Goal: Task Accomplishment & Management: Use online tool/utility

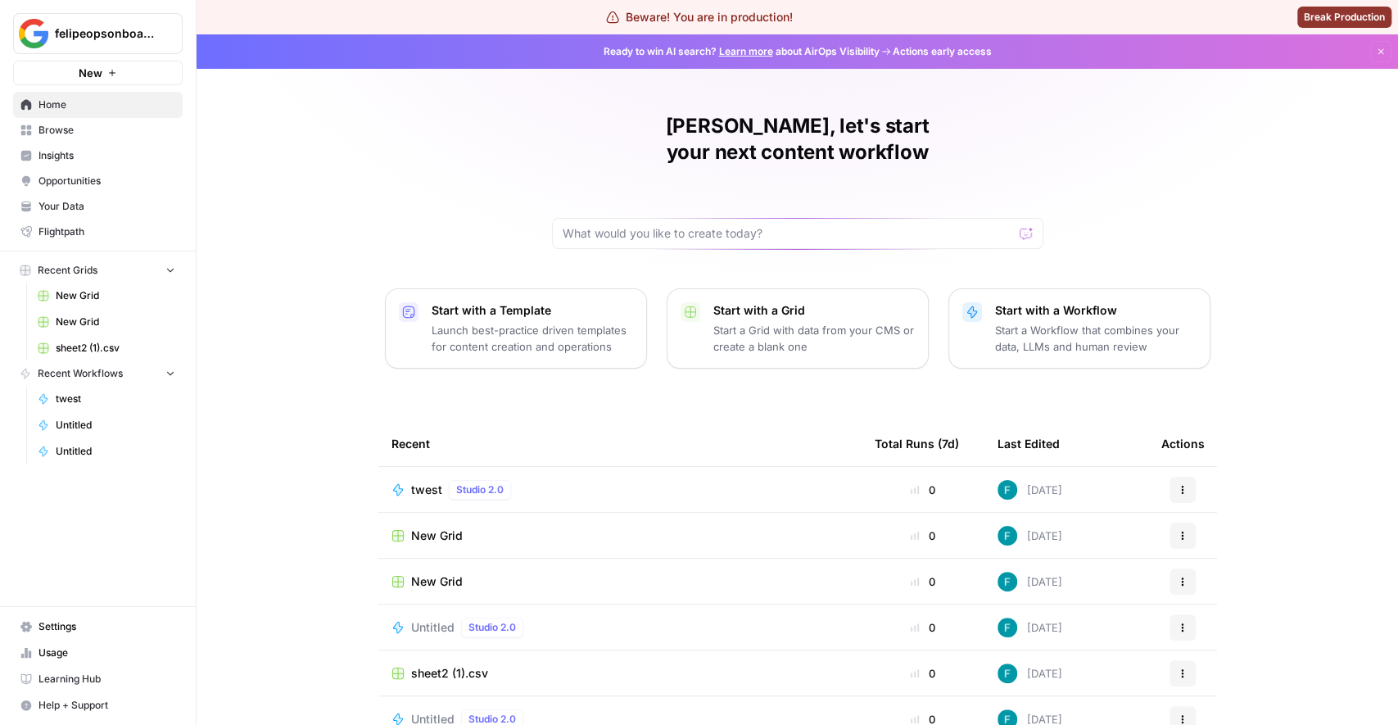
click at [1036, 322] on p "Start a Workflow that combines your data, LLMs and human review" at bounding box center [1095, 338] width 201 height 33
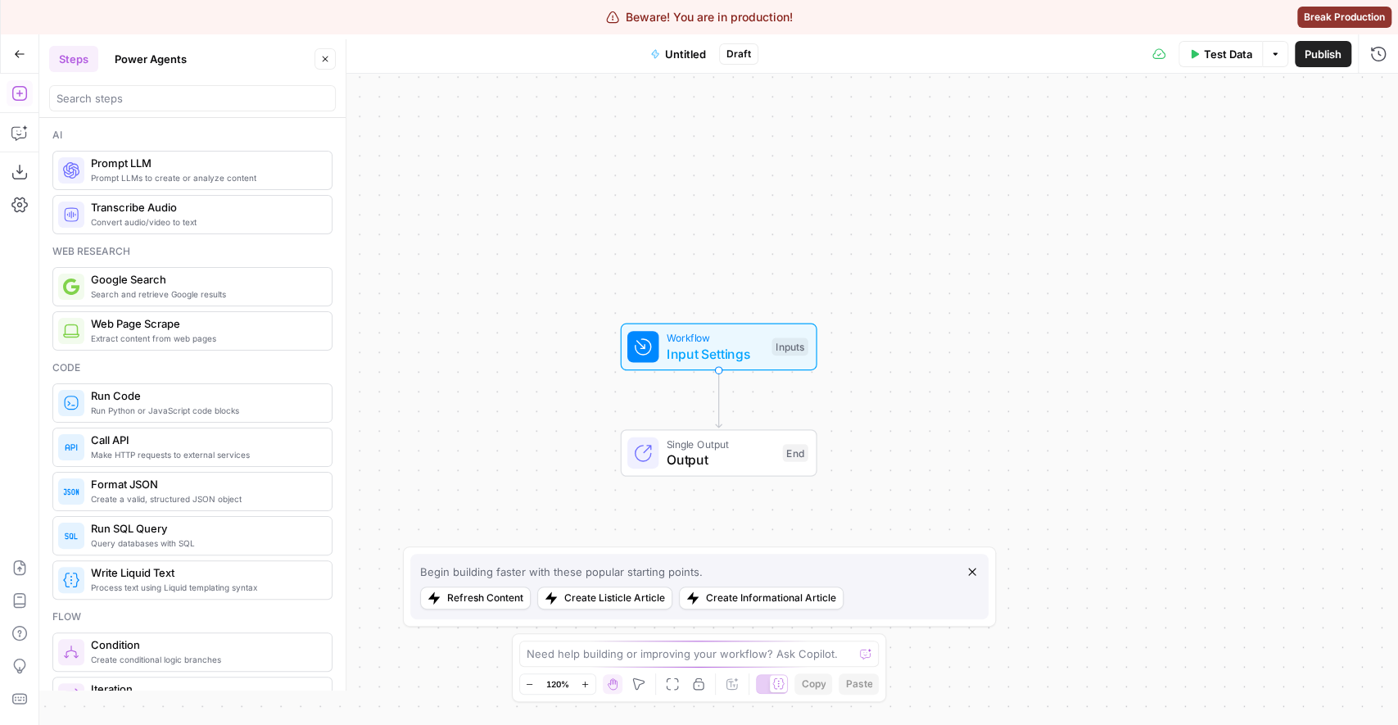
click at [142, 107] on div at bounding box center [192, 98] width 287 height 26
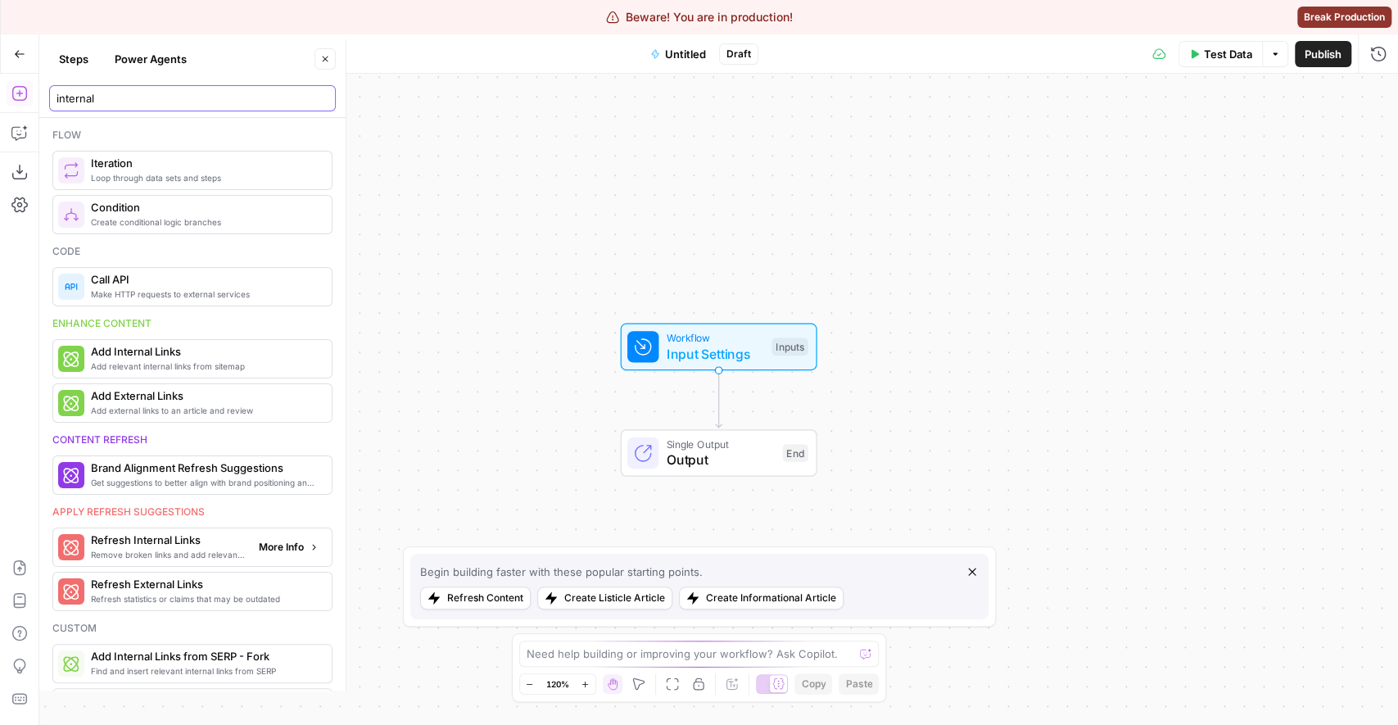
type input "internal"
click at [179, 548] on span "Remove broken links and add relevant internal links" at bounding box center [168, 554] width 155 height 13
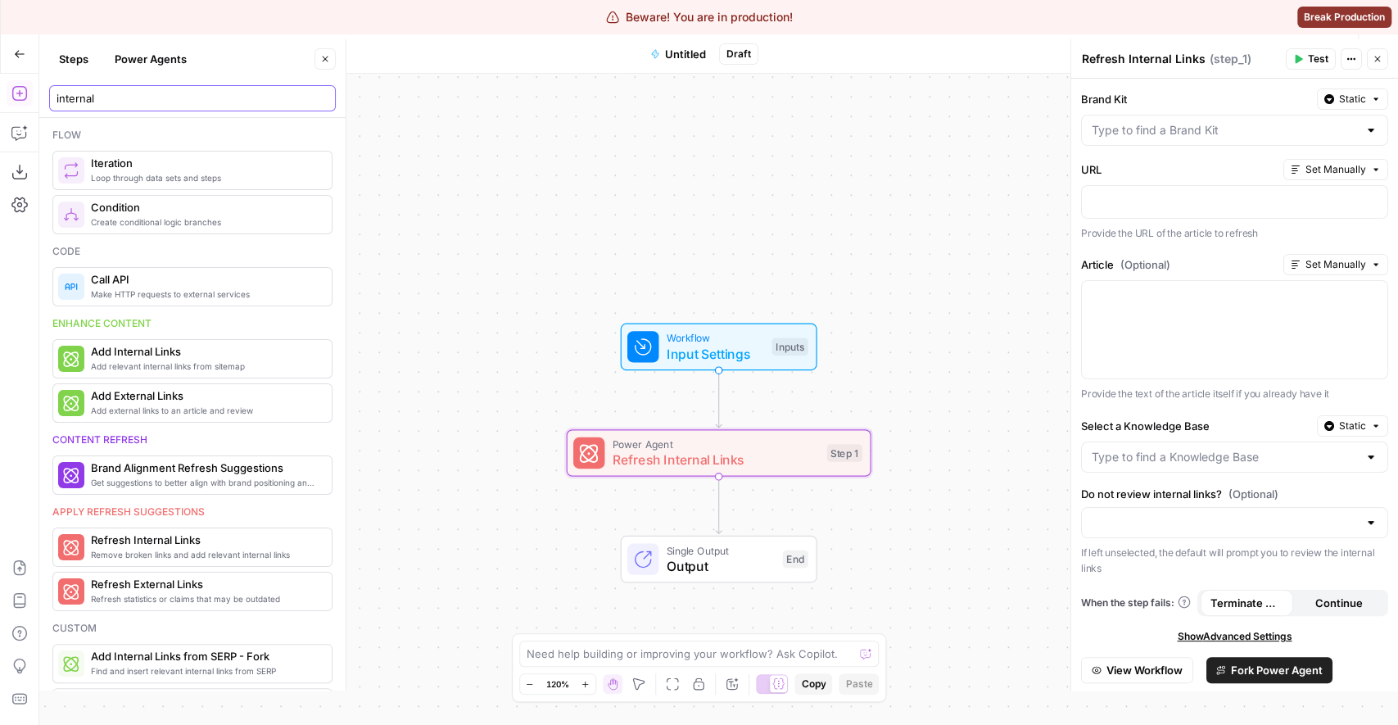
click at [201, 102] on input "internal" at bounding box center [193, 98] width 272 height 16
click at [1146, 316] on div at bounding box center [1234, 329] width 305 height 97
click at [1223, 313] on div at bounding box center [1234, 329] width 305 height 97
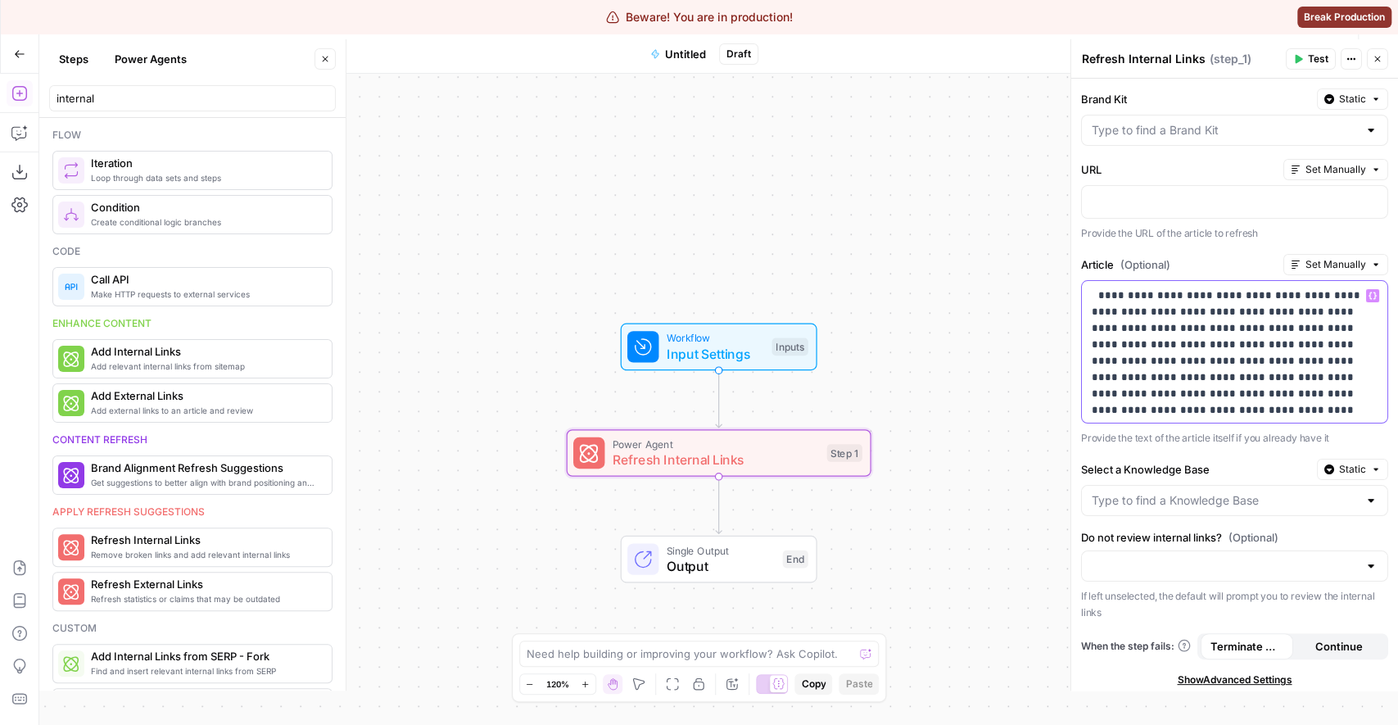
click at [1192, 194] on p at bounding box center [1235, 200] width 286 height 16
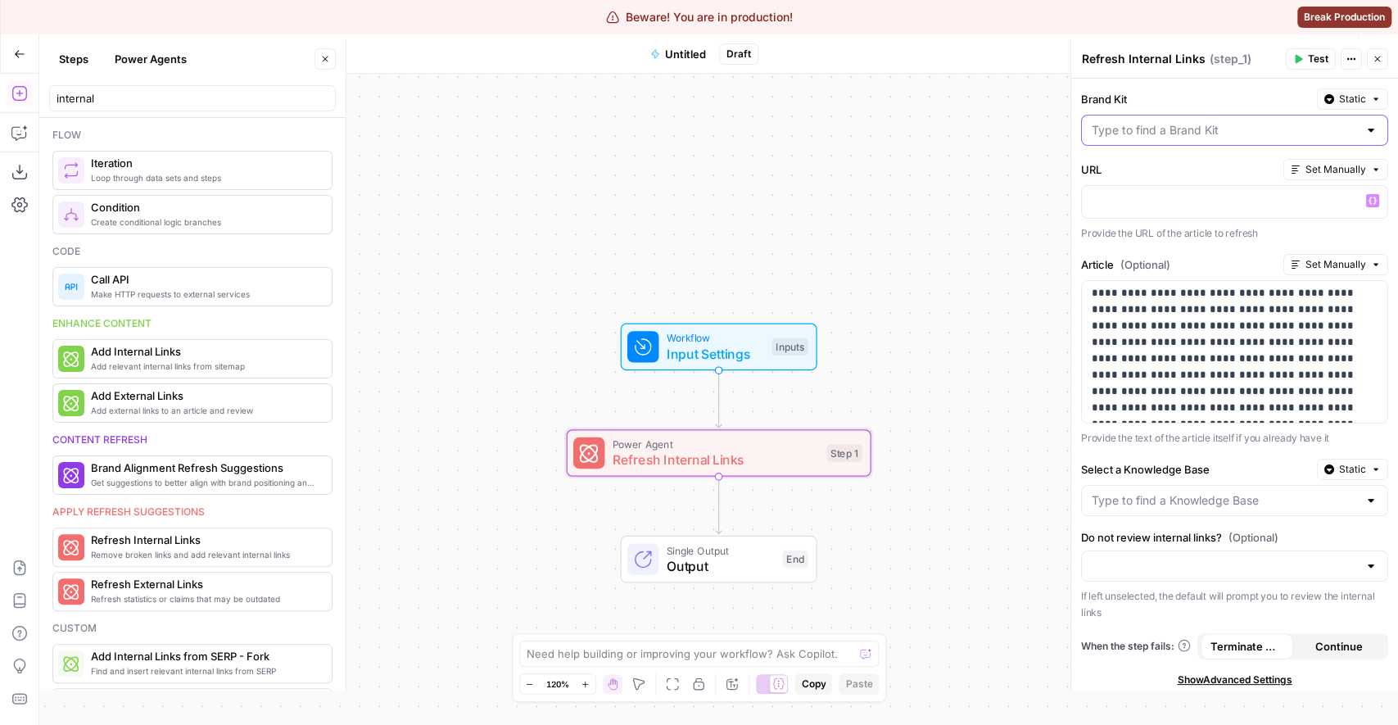
click at [1165, 123] on input "Brand Kit" at bounding box center [1225, 130] width 266 height 16
paste input "[URL][DOMAIN_NAME]"
type input "[URL][DOMAIN_NAME]"
click at [1253, 432] on p "Provide the text of the article itself if you already have it" at bounding box center [1234, 438] width 307 height 16
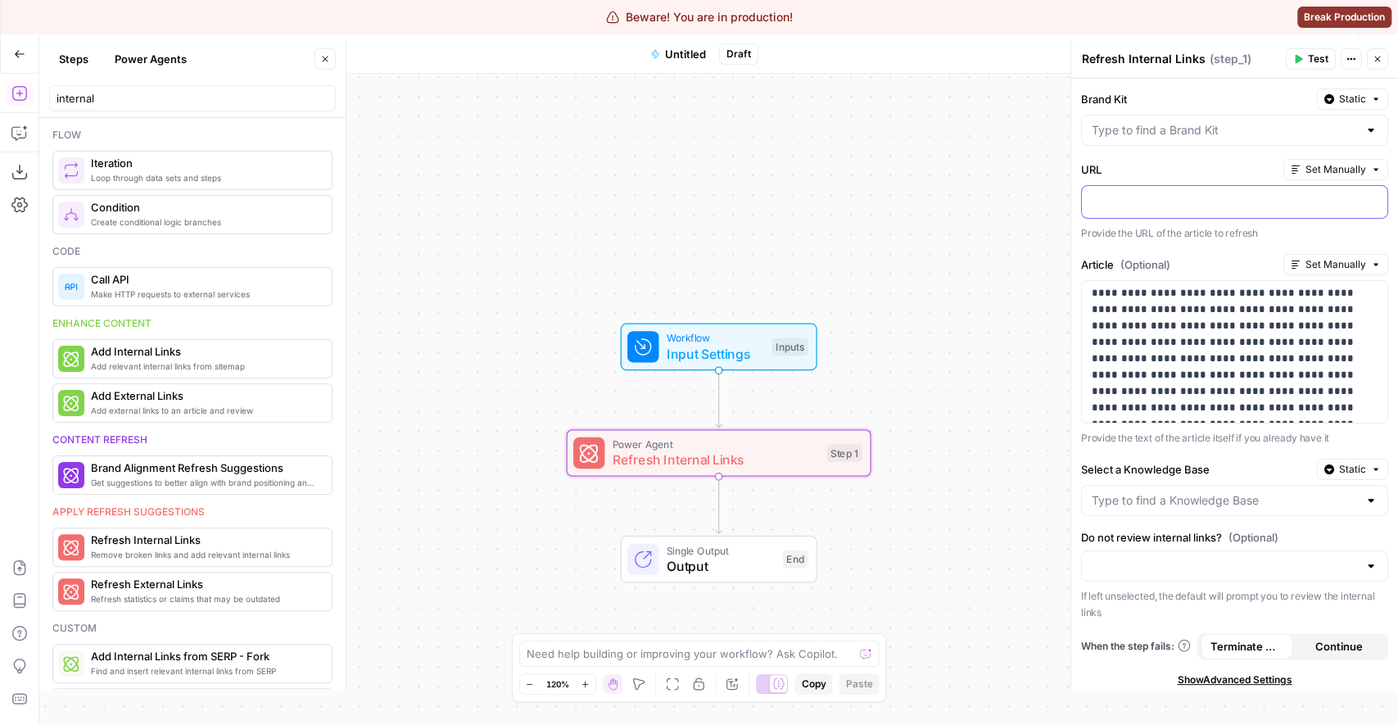
click at [1194, 197] on p at bounding box center [1235, 200] width 286 height 16
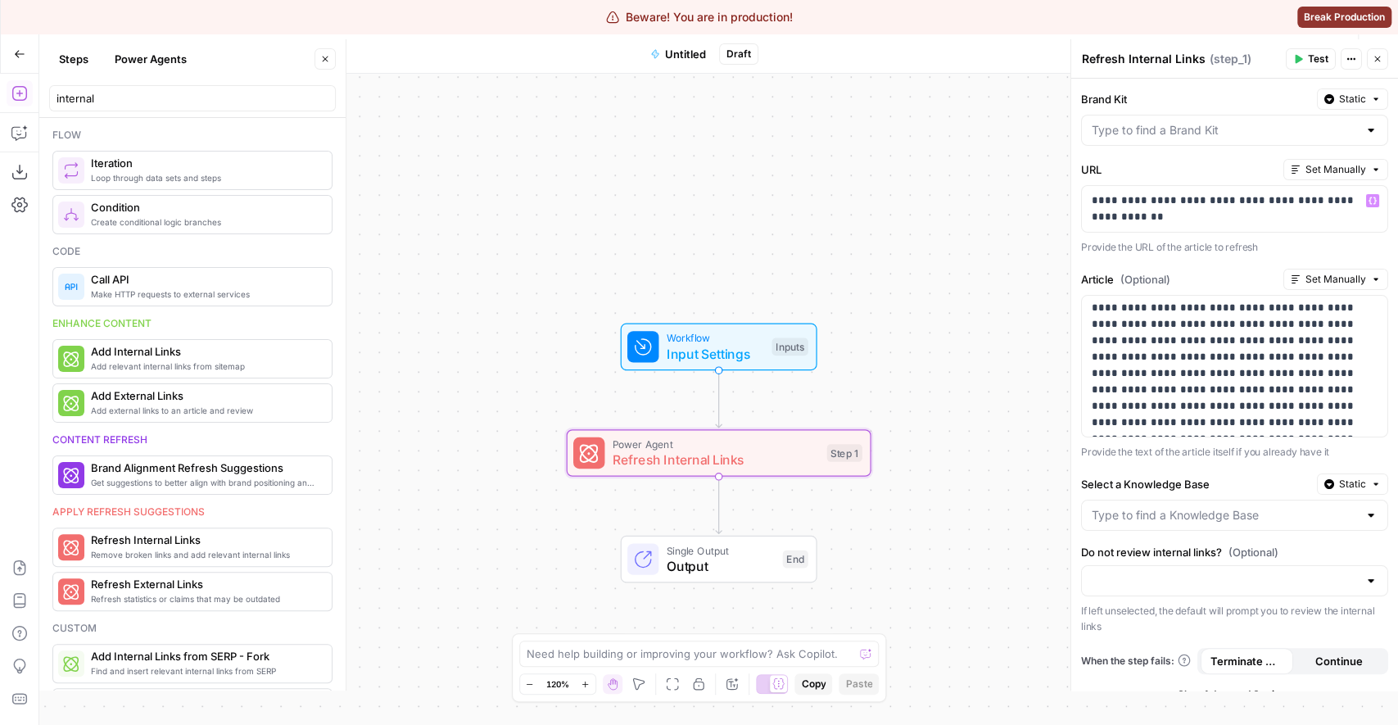
click at [1168, 118] on div at bounding box center [1234, 130] width 307 height 31
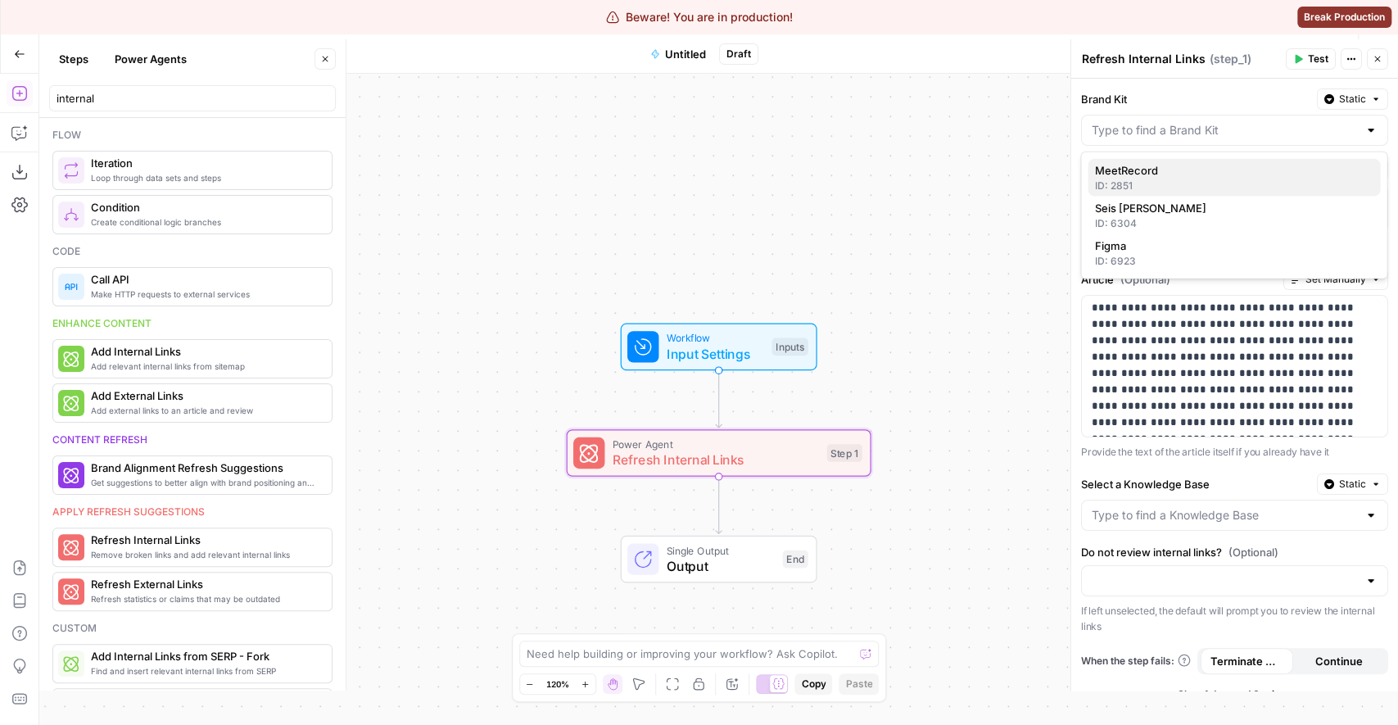
click at [1157, 176] on span "MeetRecord" at bounding box center [1230, 170] width 273 height 16
type input "MeetRecord"
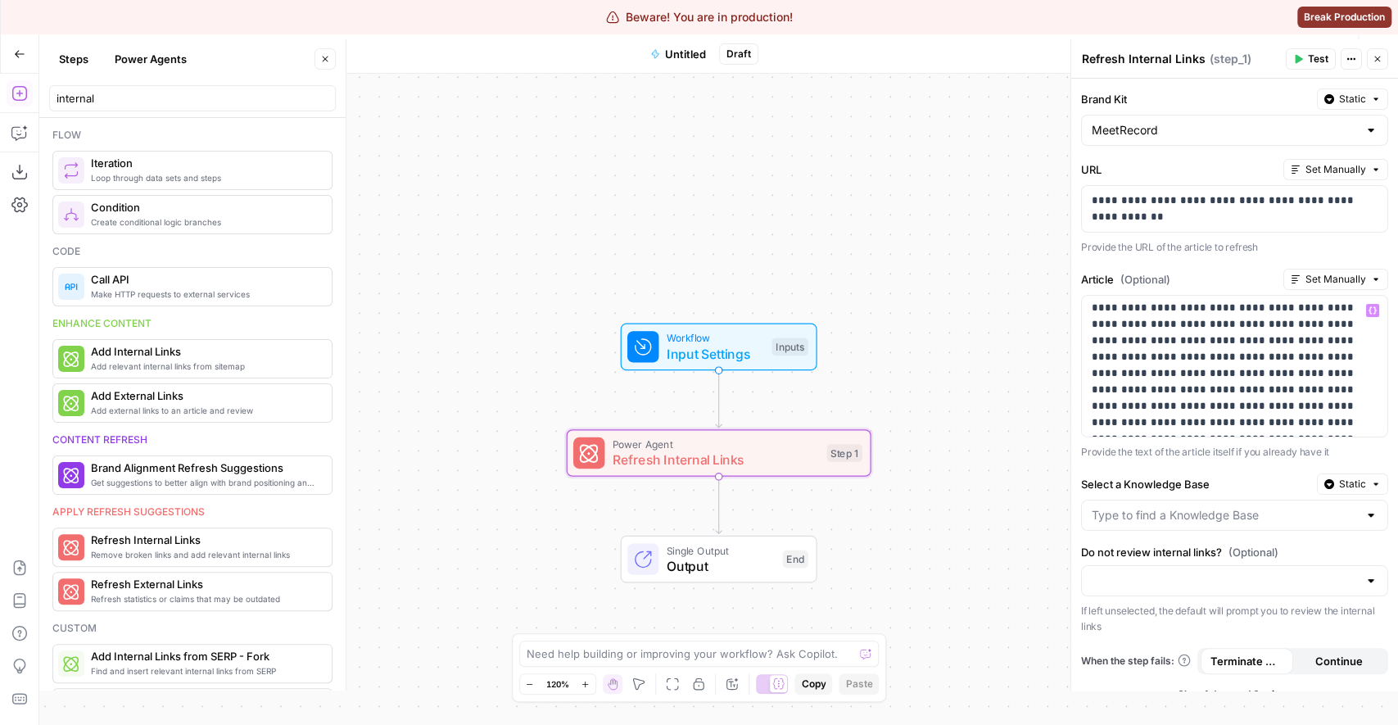
scroll to position [97, 0]
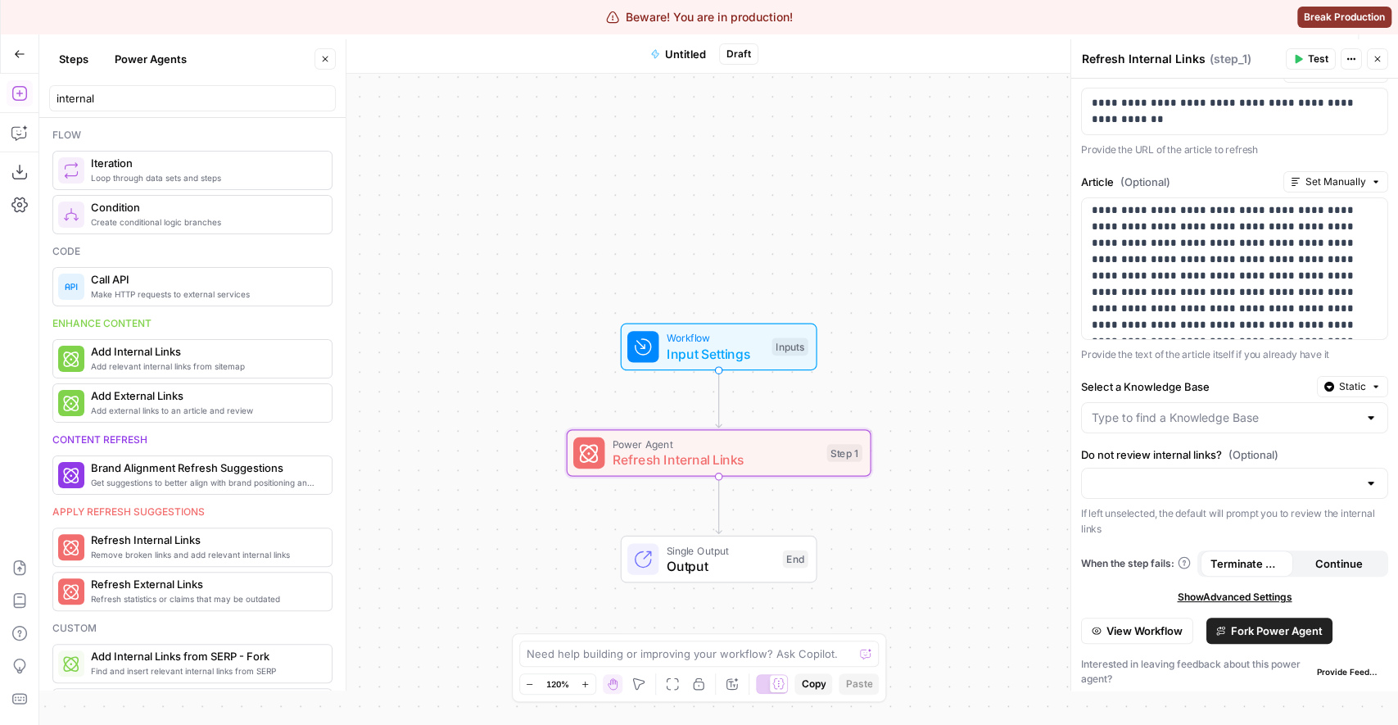
click at [1311, 54] on span "Test" at bounding box center [1318, 59] width 20 height 15
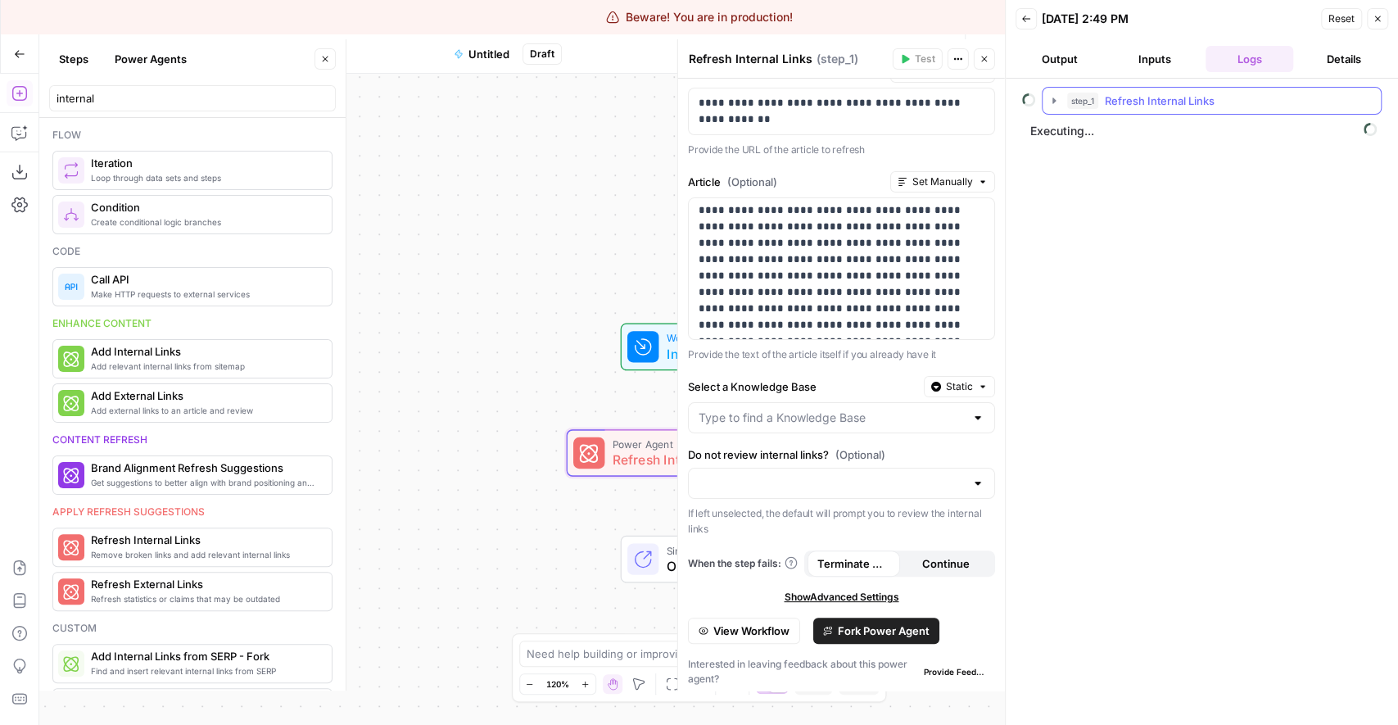
click at [1074, 88] on button "step_1 Refresh Internal Links" at bounding box center [1211, 101] width 338 height 26
click at [1124, 138] on span "step_58" at bounding box center [1123, 135] width 38 height 16
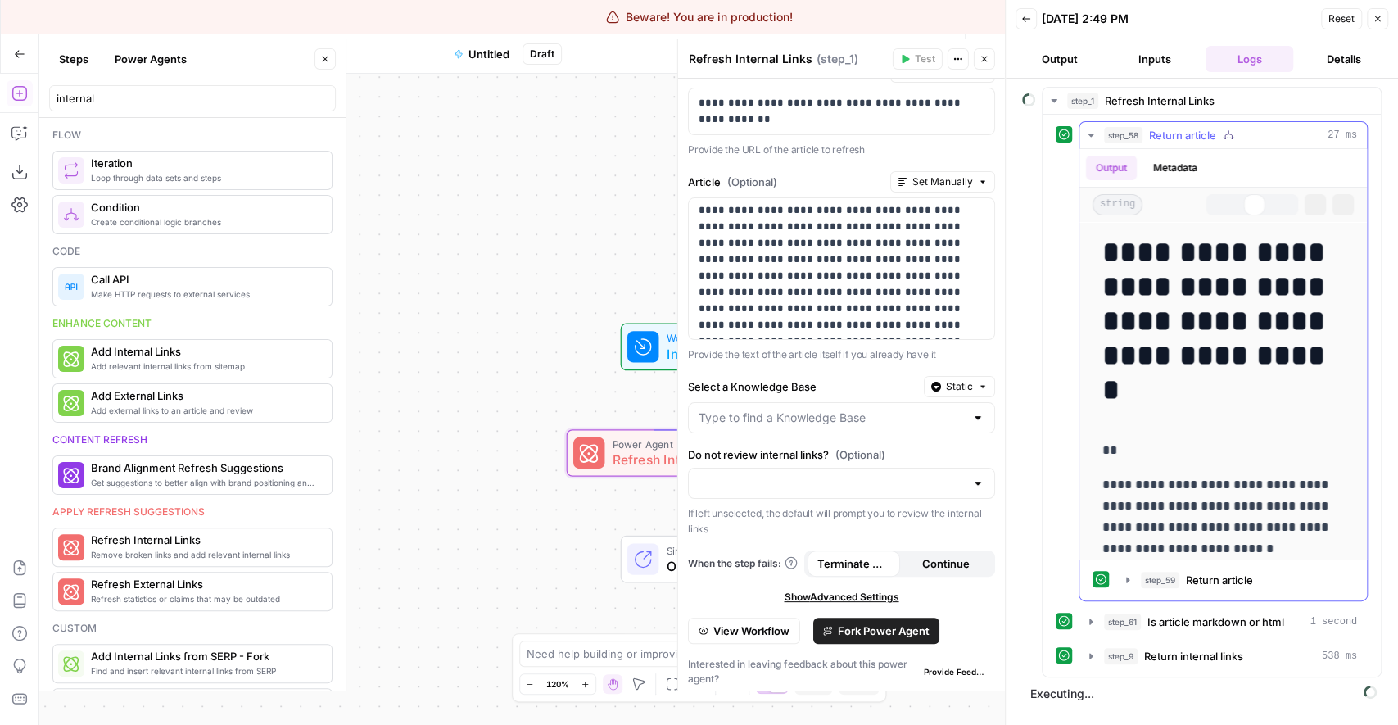
click at [1124, 138] on span "step_58" at bounding box center [1123, 135] width 38 height 16
